Goal: Task Accomplishment & Management: Manage account settings

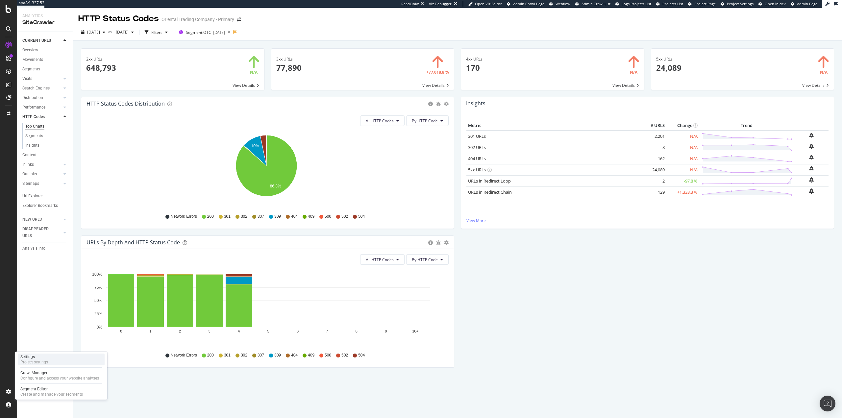
click at [51, 358] on div "Settings Project settings" at bounding box center [61, 359] width 87 height 12
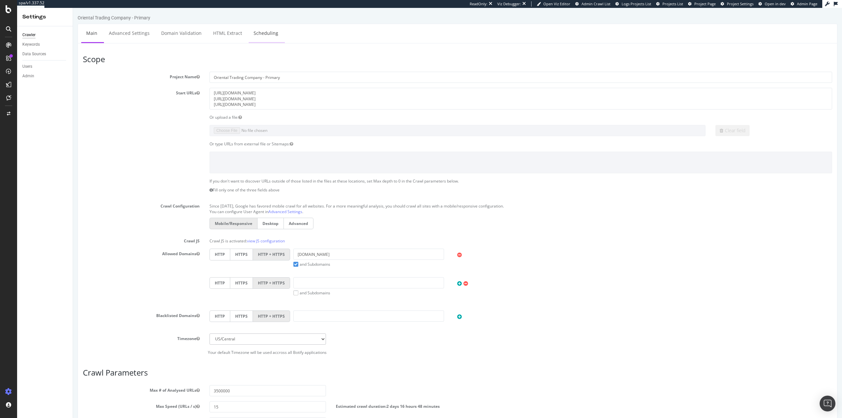
click at [261, 34] on link "Scheduling" at bounding box center [266, 33] width 35 height 18
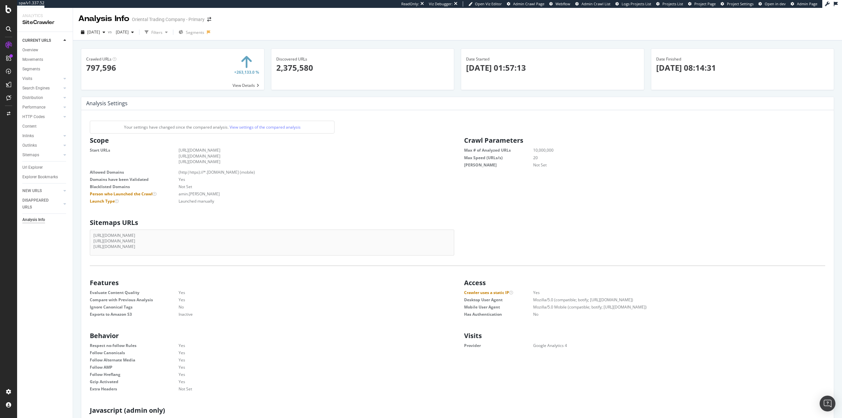
drag, startPoint x: 75, startPoint y: 252, endPoint x: 74, endPoint y: 249, distance: 3.8
click at [75, 250] on div "Crawled URLs × Close Chart - API Requests List Area Type Request Response Close…" at bounding box center [457, 245] width 769 height 410
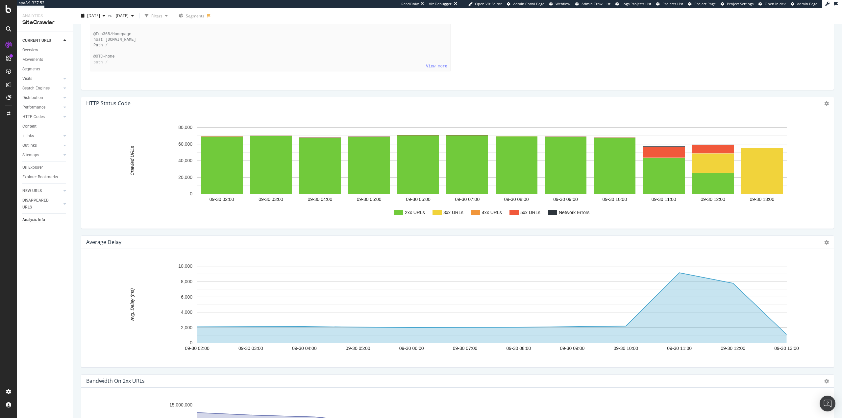
scroll to position [690, 0]
